Goal: Task Accomplishment & Management: Use online tool/utility

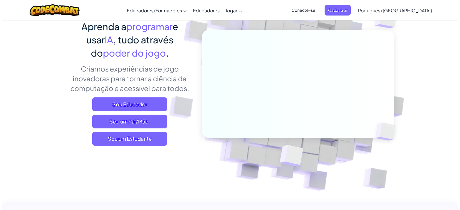
scroll to position [57, 0]
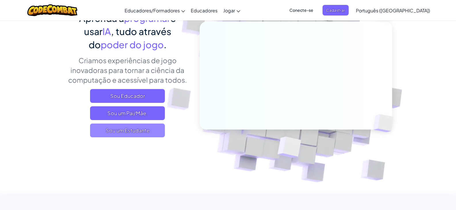
click at [132, 129] on font "Sou um Estudante" at bounding box center [128, 130] width 44 height 7
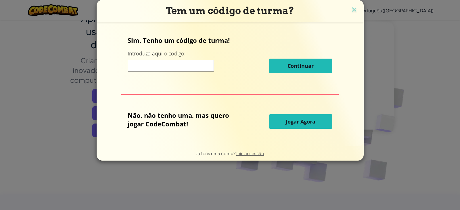
click at [172, 65] on input at bounding box center [171, 65] width 86 height 11
click at [293, 123] on font "Jogar Agora" at bounding box center [301, 121] width 30 height 7
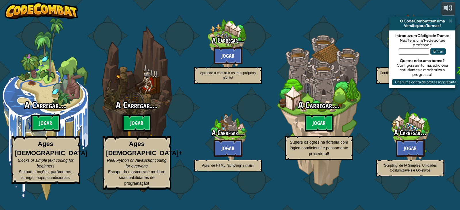
select select "pt-PT"
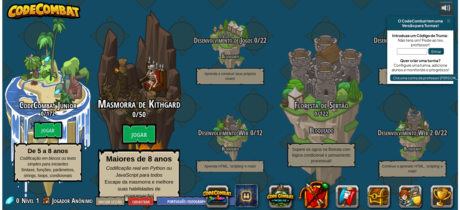
scroll to position [0, 0]
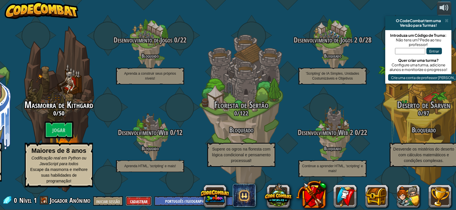
click at [140, 202] on font "Cadastrar" at bounding box center [139, 201] width 18 height 5
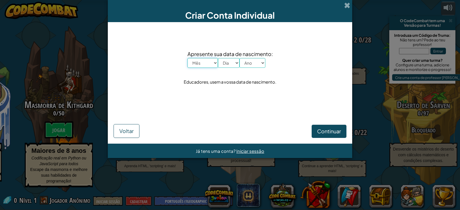
click at [201, 64] on select "Mês janeiro fevereiro março abril maio junho julho agosto setembro outubro nove…" at bounding box center [202, 63] width 30 height 10
select select "9"
click at [187, 58] on select "Mês janeiro fevereiro março abril maio junho julho agosto setembro outubro nove…" at bounding box center [202, 63] width 30 height 10
click at [231, 63] on select "Dia 1 2 3 4 5 6 7 8 9 10 11 12 13 14 15 16 17 18 19 20 21 22 23 24 25 26 27 28 …" at bounding box center [229, 63] width 22 height 10
select select "24"
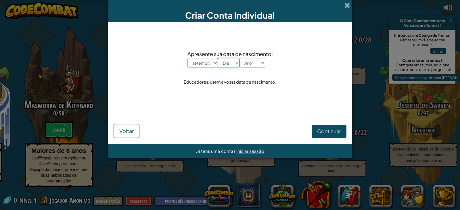
click at [218, 58] on select "Dia 1 2 3 4 5 6 7 8 9 10 11 12 13 14 15 16 17 18 19 20 21 22 23 24 25 26 27 28 …" at bounding box center [229, 63] width 22 height 10
click at [250, 63] on select "Ano 2025 2024 2023 2022 2021 2020 2019 2018 2017 2016 2015 2014 2013 2012 2011 …" at bounding box center [252, 63] width 26 height 10
select select "1993"
click at [239, 58] on select "Ano 2025 2024 2023 2022 2021 2020 2019 2018 2017 2016 2015 2014 2013 2012 2011 …" at bounding box center [252, 63] width 26 height 10
click at [313, 129] on button "Continuar" at bounding box center [329, 131] width 35 height 13
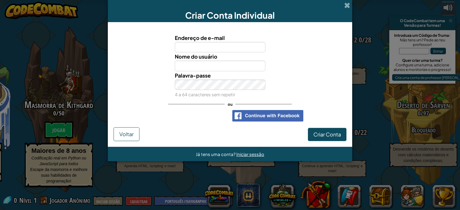
click at [200, 45] on input "Endereço de e-mail" at bounding box center [220, 47] width 91 height 11
type input "[EMAIL_ADDRESS][DOMAIN_NAME]"
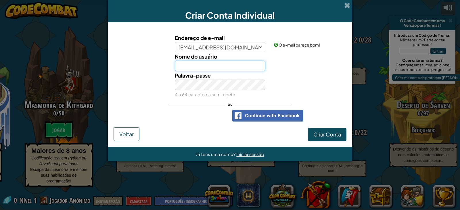
click at [192, 67] on input "Nome do usuário" at bounding box center [220, 66] width 91 height 11
type input "aleph"
type input "f"
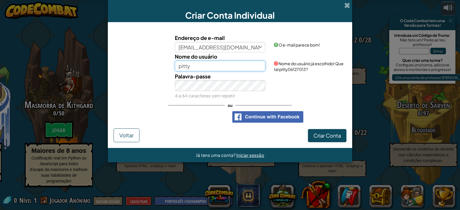
click at [216, 62] on input "pitty" at bounding box center [220, 66] width 91 height 11
drag, startPoint x: 218, startPoint y: 65, endPoint x: 168, endPoint y: 57, distance: 51.2
click at [168, 58] on div "Nome do usuário pitty Nome do usuário já escolhido! Que tal pitty06127013?" at bounding box center [230, 62] width 239 height 20
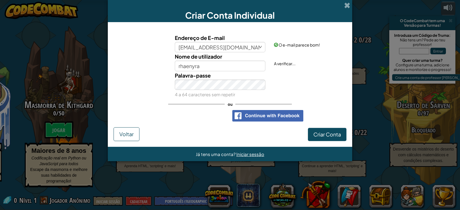
click at [129, 51] on div "Endereço de E-mail contato.alefduarte@gmail.com O e-mail parece bom!" at bounding box center [230, 43] width 239 height 19
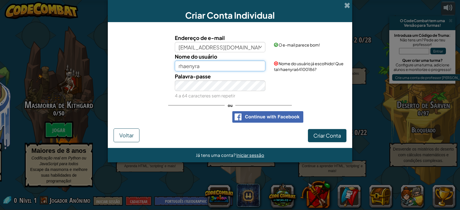
click at [209, 66] on input "rhaenyra" at bounding box center [220, 66] width 91 height 11
type input "rhaenyratgn"
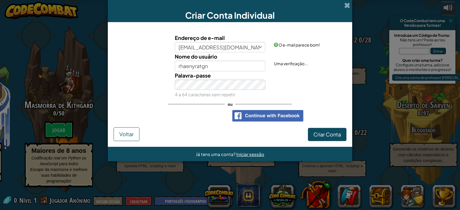
click at [154, 59] on div "Nome do usuário rhaenyratgn Uma verificação..." at bounding box center [230, 61] width 239 height 19
click at [308, 128] on button "Criar Conta" at bounding box center [327, 134] width 39 height 13
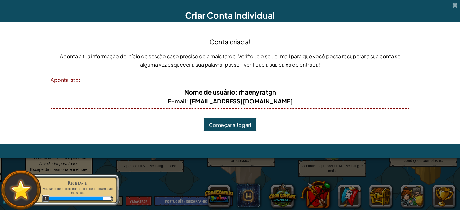
click at [236, 126] on font "Começar a Jogar!" at bounding box center [230, 125] width 43 height 7
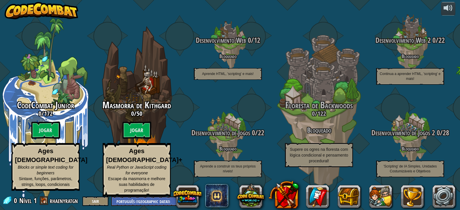
select select "pt-PT"
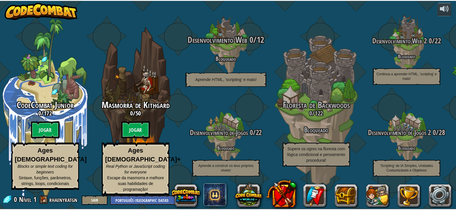
scroll to position [0, 0]
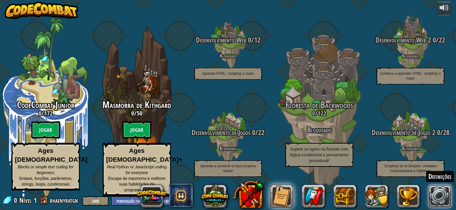
click at [446, 197] on link at bounding box center [439, 196] width 23 height 23
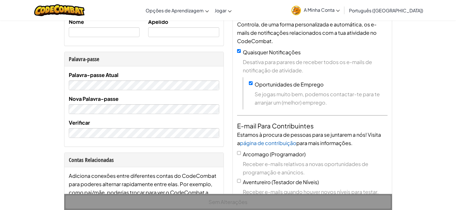
scroll to position [144, 0]
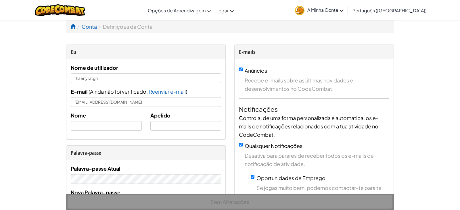
select select "pt-PT"
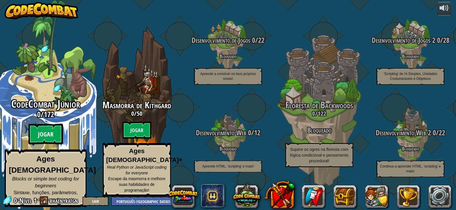
click at [37, 135] on btn "Jogar" at bounding box center [45, 134] width 34 height 21
select select "pt-PT"
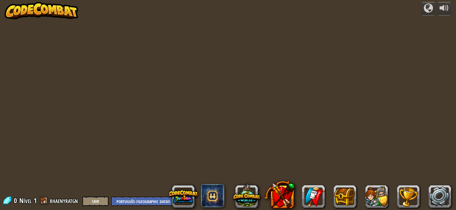
select select "pt-PT"
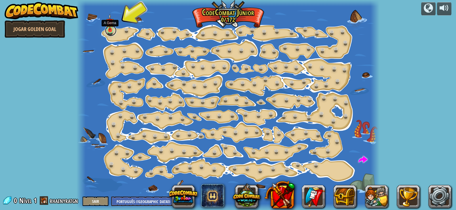
click at [111, 32] on link at bounding box center [110, 30] width 11 height 11
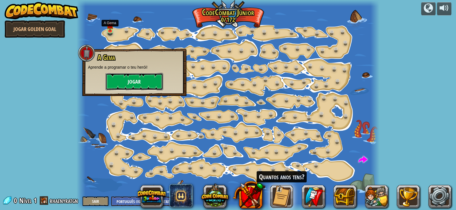
click at [121, 82] on button "Jogar" at bounding box center [134, 81] width 57 height 17
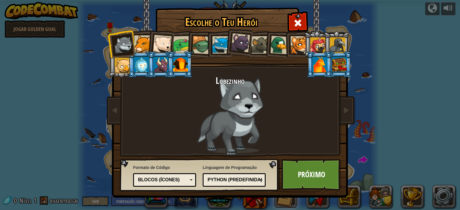
click at [142, 46] on div at bounding box center [143, 44] width 18 height 18
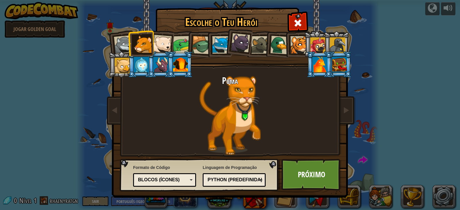
click at [323, 44] on div at bounding box center [318, 45] width 16 height 16
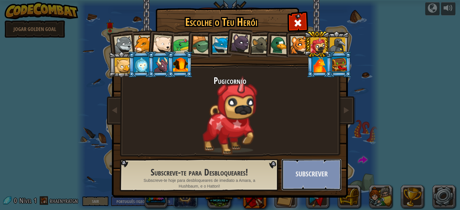
click at [302, 170] on button "Subscrever" at bounding box center [311, 175] width 60 height 32
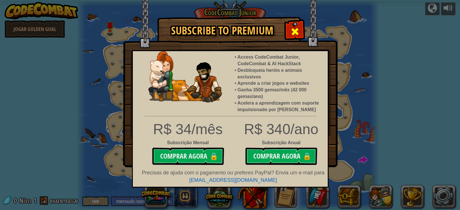
click at [288, 34] on div at bounding box center [295, 31] width 18 height 18
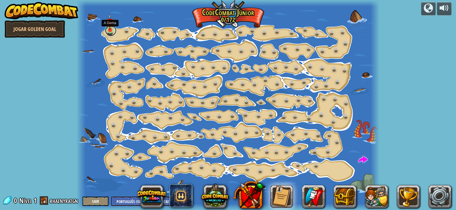
click at [110, 32] on link at bounding box center [110, 30] width 11 height 11
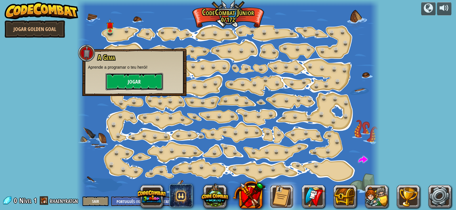
click at [127, 78] on button "Jogar" at bounding box center [134, 81] width 57 height 17
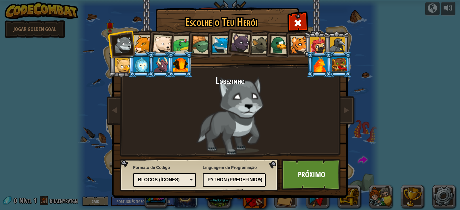
click at [314, 45] on div at bounding box center [318, 45] width 16 height 16
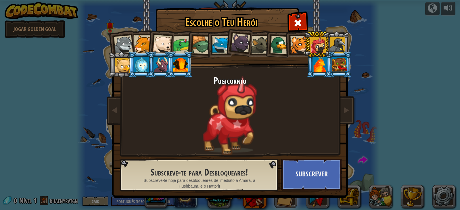
click at [298, 46] on div at bounding box center [299, 45] width 18 height 18
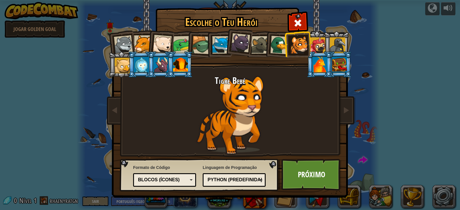
click at [258, 48] on div at bounding box center [260, 45] width 18 height 18
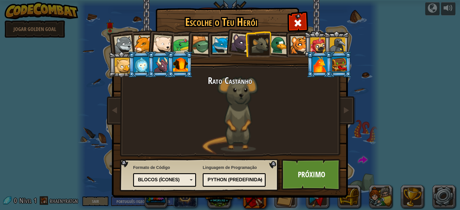
click at [243, 47] on div at bounding box center [240, 42] width 19 height 19
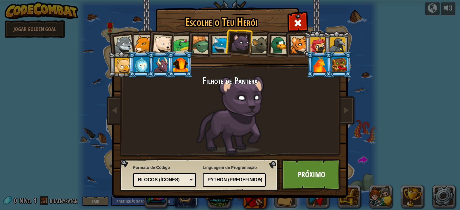
click at [218, 43] on div at bounding box center [221, 45] width 18 height 18
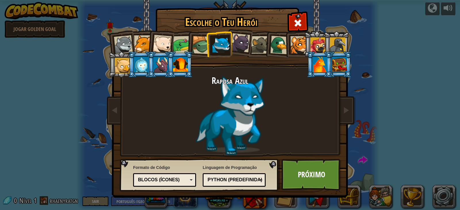
click at [204, 44] on div at bounding box center [201, 45] width 18 height 18
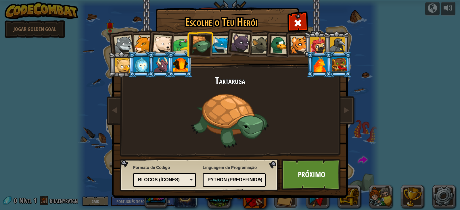
click at [170, 44] on div at bounding box center [162, 44] width 19 height 19
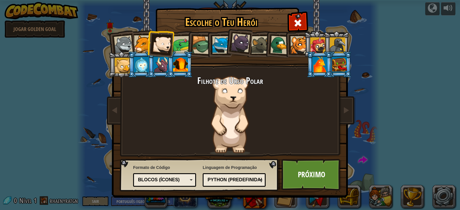
click at [143, 64] on div at bounding box center [141, 65] width 15 height 16
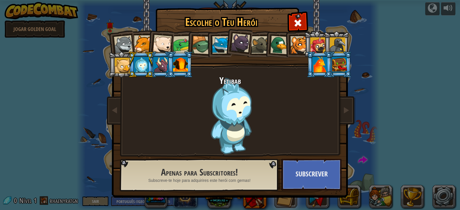
click at [156, 63] on div at bounding box center [161, 65] width 15 height 16
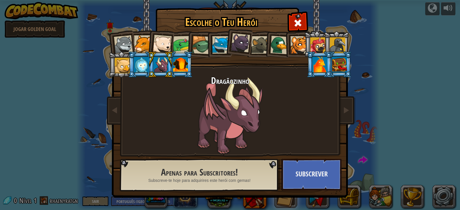
click at [140, 67] on div at bounding box center [141, 65] width 15 height 16
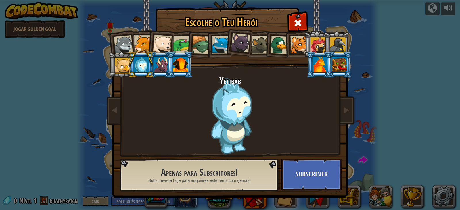
click at [137, 48] on div at bounding box center [143, 44] width 18 height 18
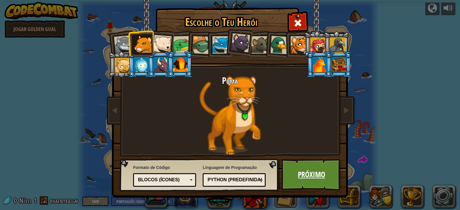
click at [313, 171] on link "Próximo" at bounding box center [311, 175] width 60 height 32
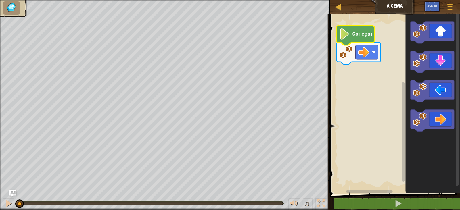
click at [367, 38] on icon "Espaço de trabalho de Blockly" at bounding box center [356, 35] width 38 height 19
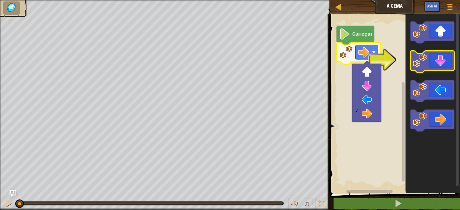
click at [446, 65] on icon "Espaço de trabalho de Blockly" at bounding box center [433, 62] width 44 height 22
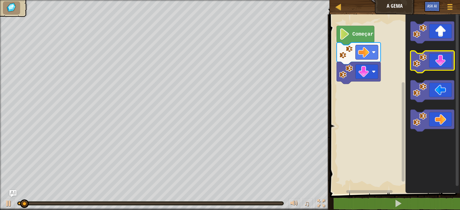
click at [446, 65] on icon "Espaço de trabalho de Blockly" at bounding box center [433, 62] width 44 height 22
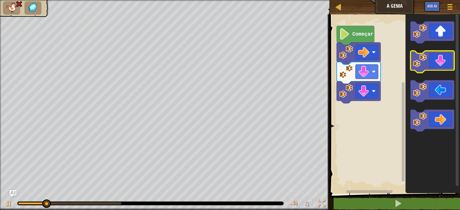
click at [446, 65] on icon "Espaço de trabalho de Blockly" at bounding box center [433, 62] width 44 height 22
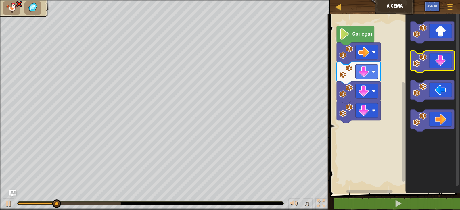
click at [446, 65] on icon "Espaço de trabalho de Blockly" at bounding box center [433, 62] width 44 height 22
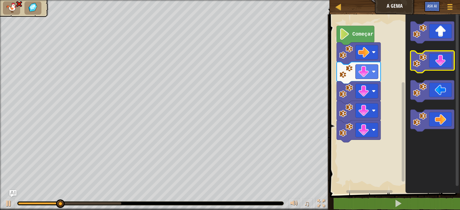
click at [446, 65] on icon "Espaço de trabalho de Blockly" at bounding box center [433, 62] width 44 height 22
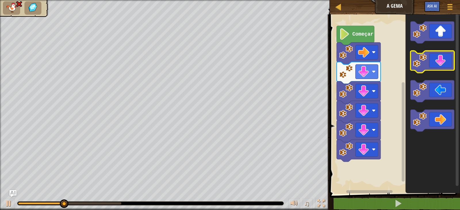
click at [446, 65] on icon "Espaço de trabalho de Blockly" at bounding box center [433, 62] width 44 height 22
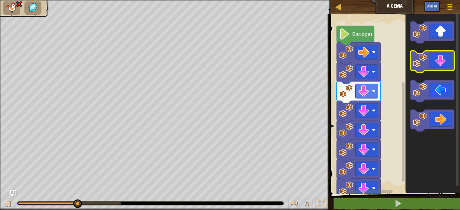
click at [446, 65] on icon "Espaço de trabalho de Blockly" at bounding box center [433, 62] width 44 height 22
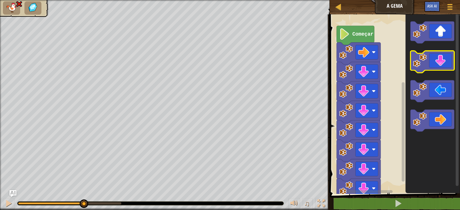
click at [446, 65] on icon "Espaço de trabalho de Blockly" at bounding box center [433, 62] width 44 height 22
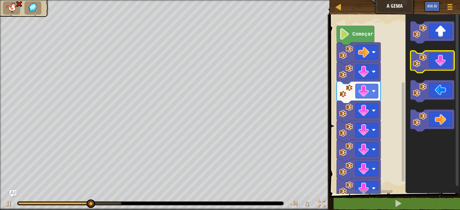
click at [446, 65] on icon "Espaço de trabalho de Blockly" at bounding box center [433, 62] width 44 height 22
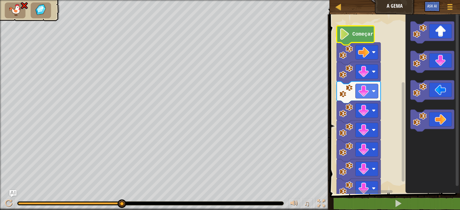
click at [367, 36] on text "Começar" at bounding box center [362, 34] width 21 height 6
click at [371, 58] on rect "Espaço de trabalho de Blockly" at bounding box center [366, 52] width 23 height 14
click at [356, 39] on icon "Espaço de trabalho de Blockly" at bounding box center [356, 35] width 38 height 19
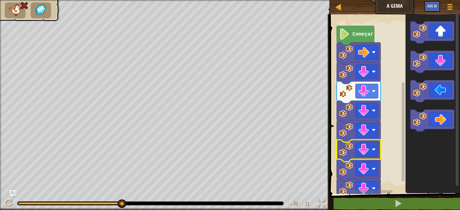
click at [370, 141] on icon "Espaço de trabalho de Blockly" at bounding box center [359, 151] width 44 height 22
click at [370, 137] on rect "Espaço de trabalho de Blockly" at bounding box center [366, 130] width 23 height 14
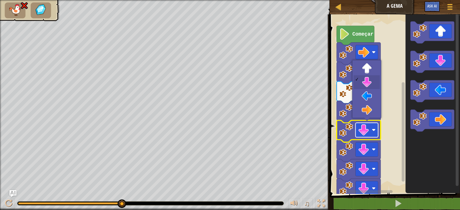
click at [369, 134] on image "Espaço de trabalho de Blockly" at bounding box center [363, 129] width 11 height 11
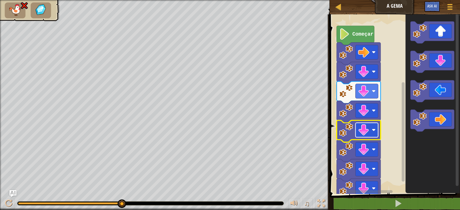
click at [369, 134] on image "Espaço de trabalho de Blockly" at bounding box center [363, 129] width 11 height 11
click at [367, 75] on image "Espaço de trabalho de Blockly" at bounding box center [363, 71] width 11 height 11
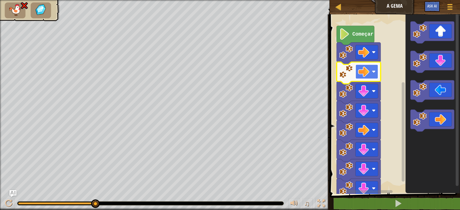
click at [369, 72] on image "Espaço de trabalho de Blockly" at bounding box center [363, 71] width 11 height 11
